Goal: Information Seeking & Learning: Learn about a topic

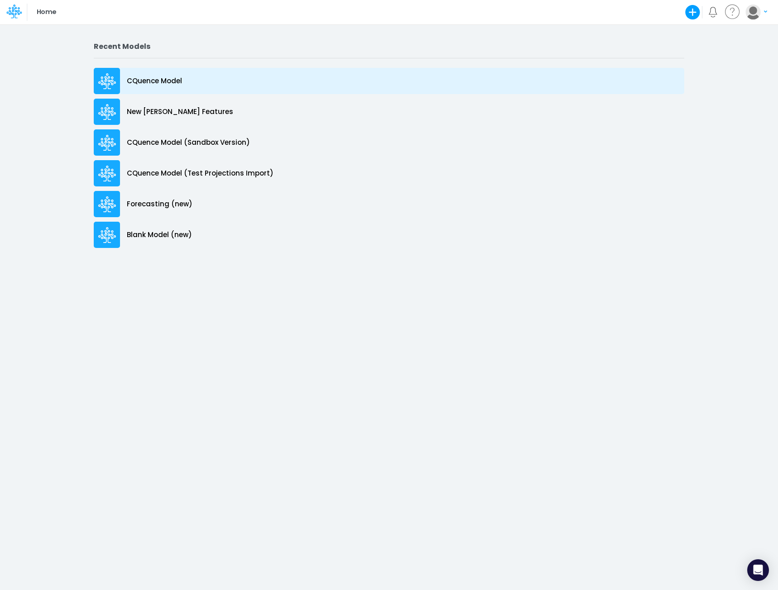
click at [149, 79] on p "CQuence Model" at bounding box center [154, 81] width 55 height 10
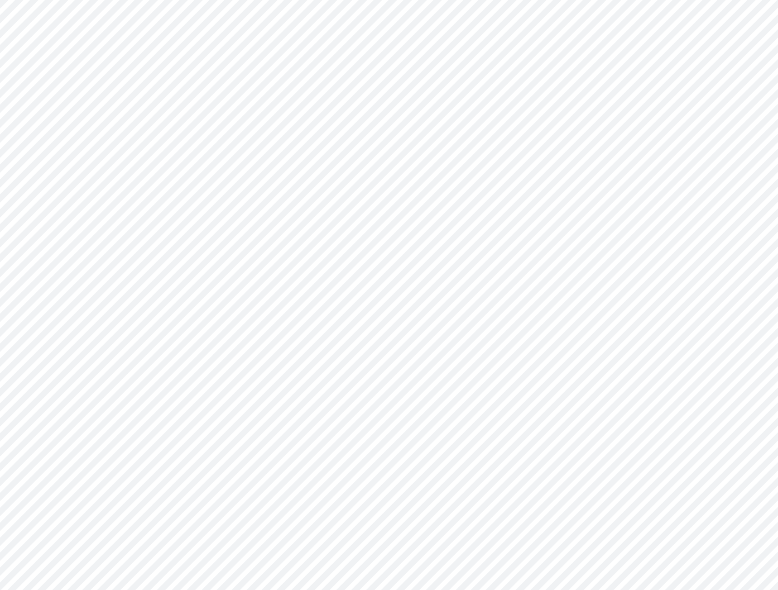
type input "Consolidated All by Month"
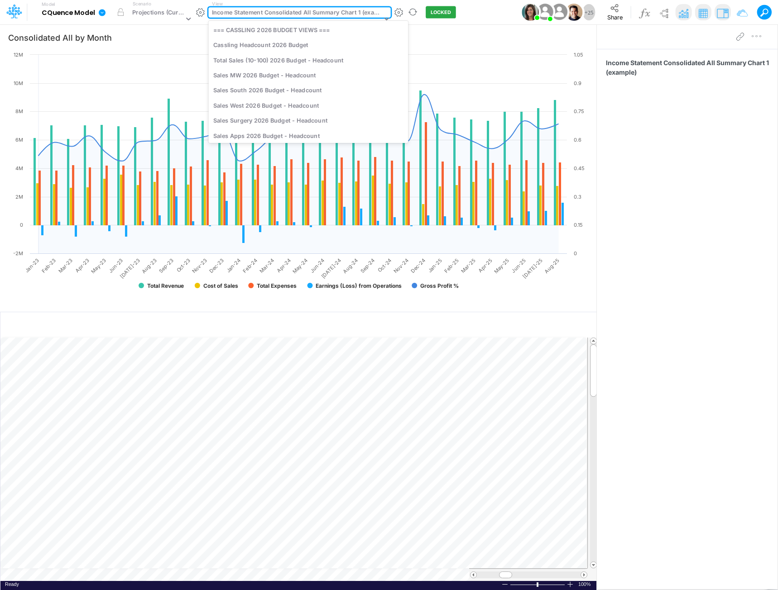
click at [245, 9] on div "Income Statement Consolidated All Summary Chart 1 (example)" at bounding box center [297, 13] width 170 height 10
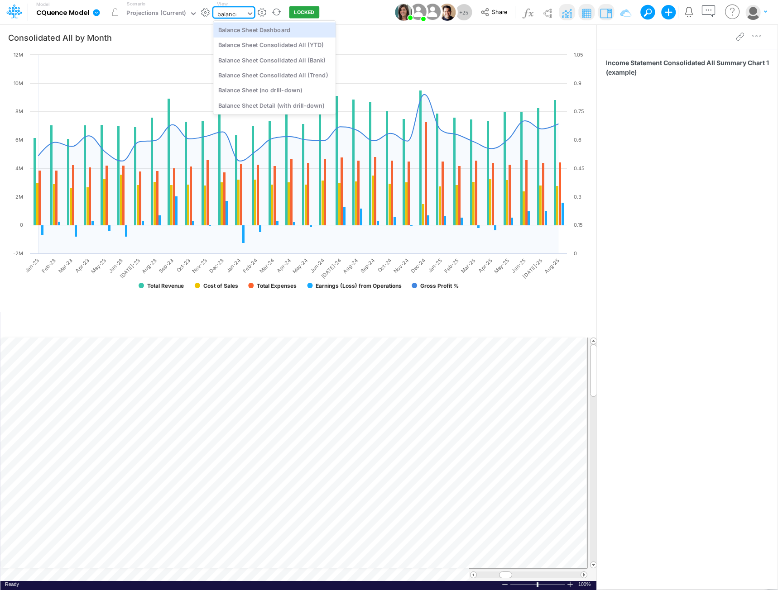
type input "balance"
click at [266, 42] on div "Balance Sheet Consolidated All (YTD)" at bounding box center [274, 45] width 122 height 15
